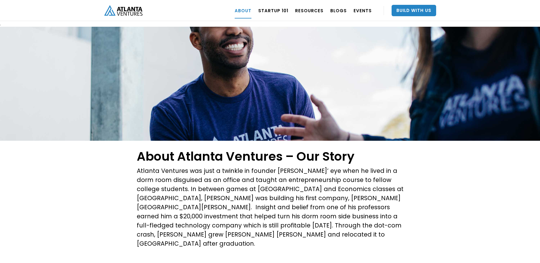
scroll to position [35, 0]
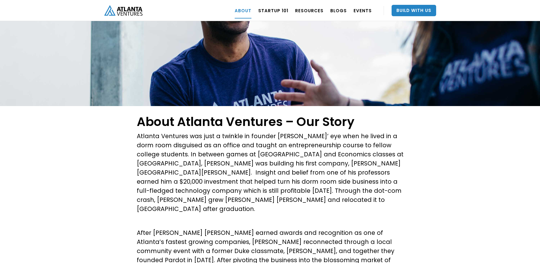
scroll to position [703, 0]
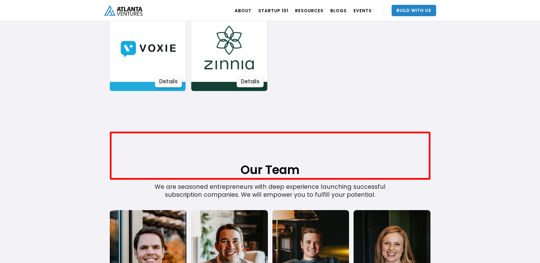
scroll to position [1162, 0]
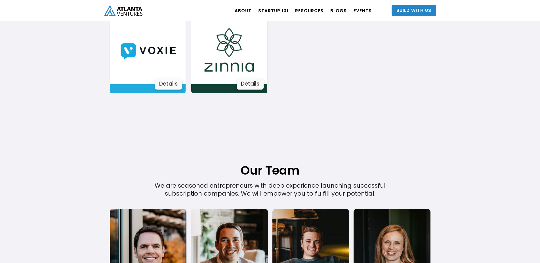
scroll to position [84, 0]
